Goal: Task Accomplishment & Management: Manage account settings

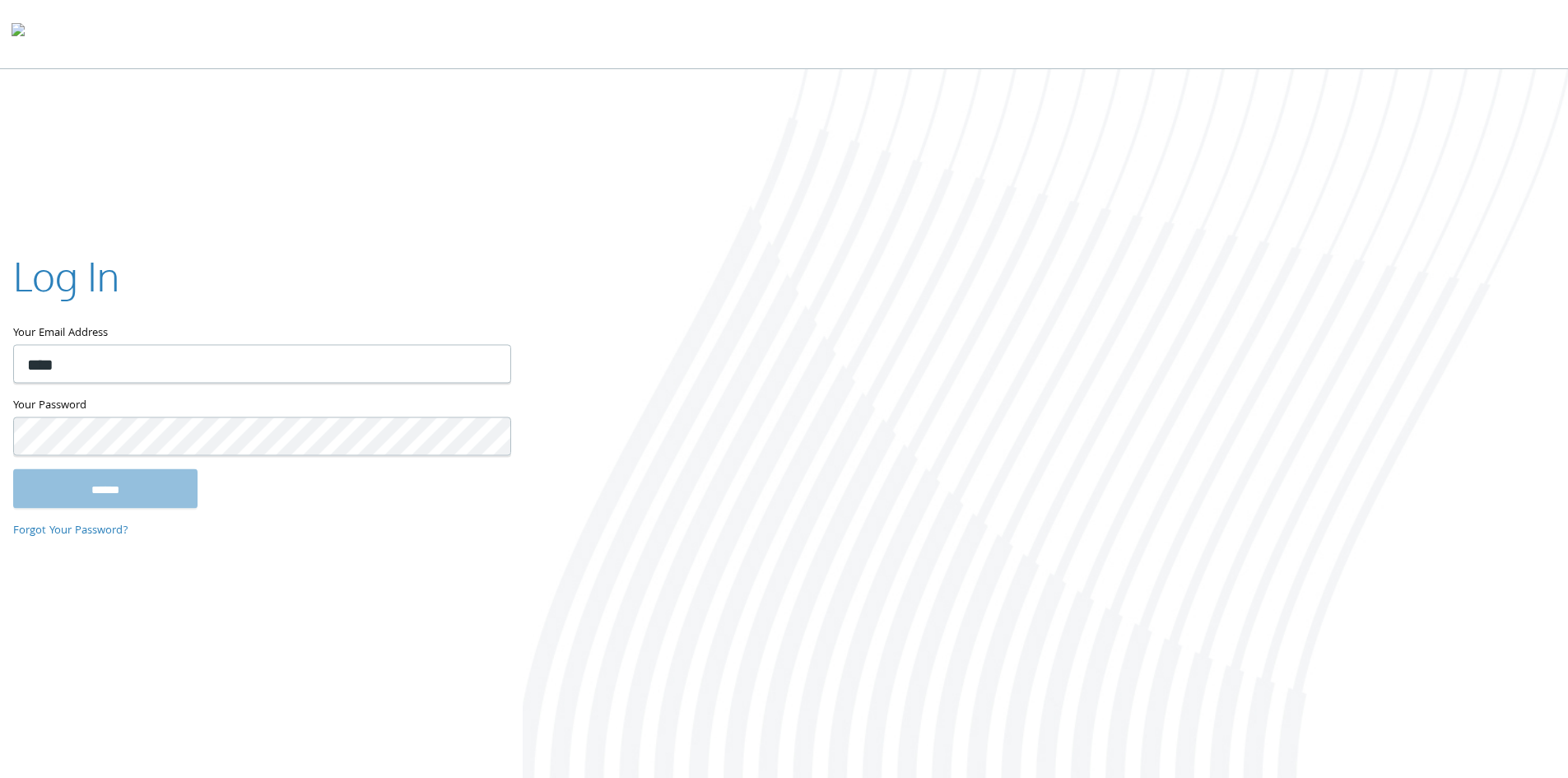
type input "**********"
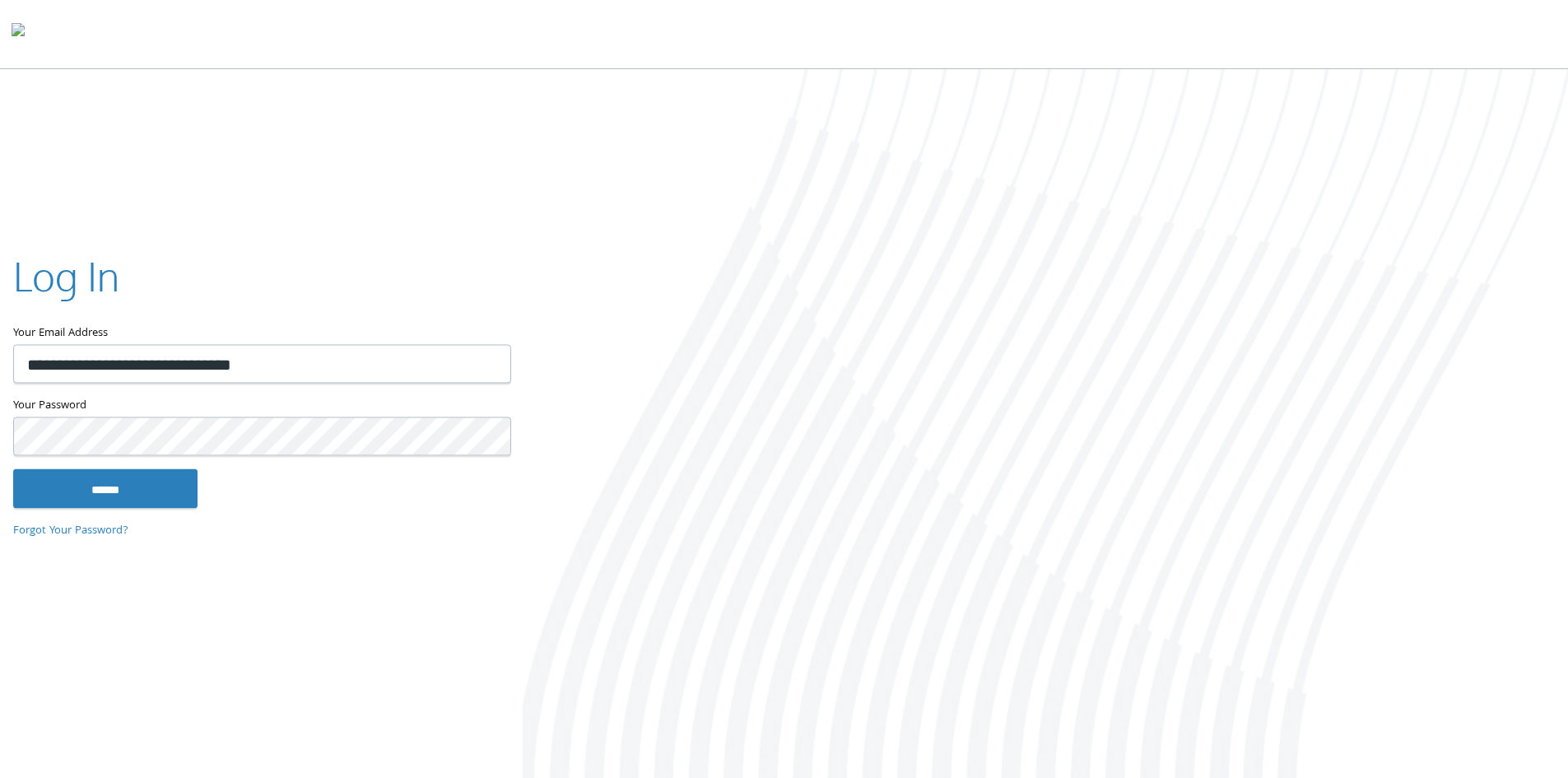
click at [13, 468] on input "******" at bounding box center [105, 488] width 185 height 39
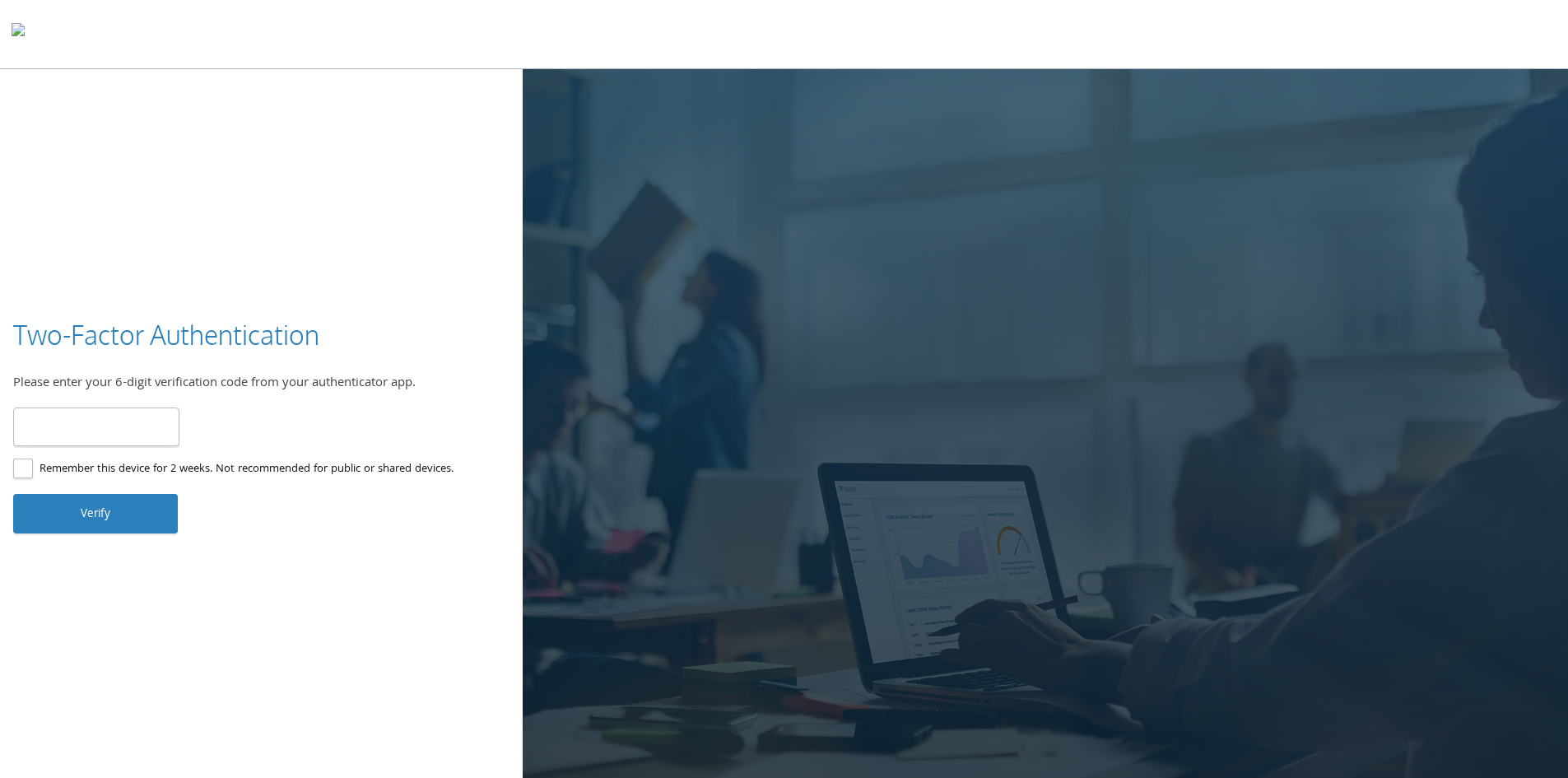
type input "******"
